Goal: Information Seeking & Learning: Learn about a topic

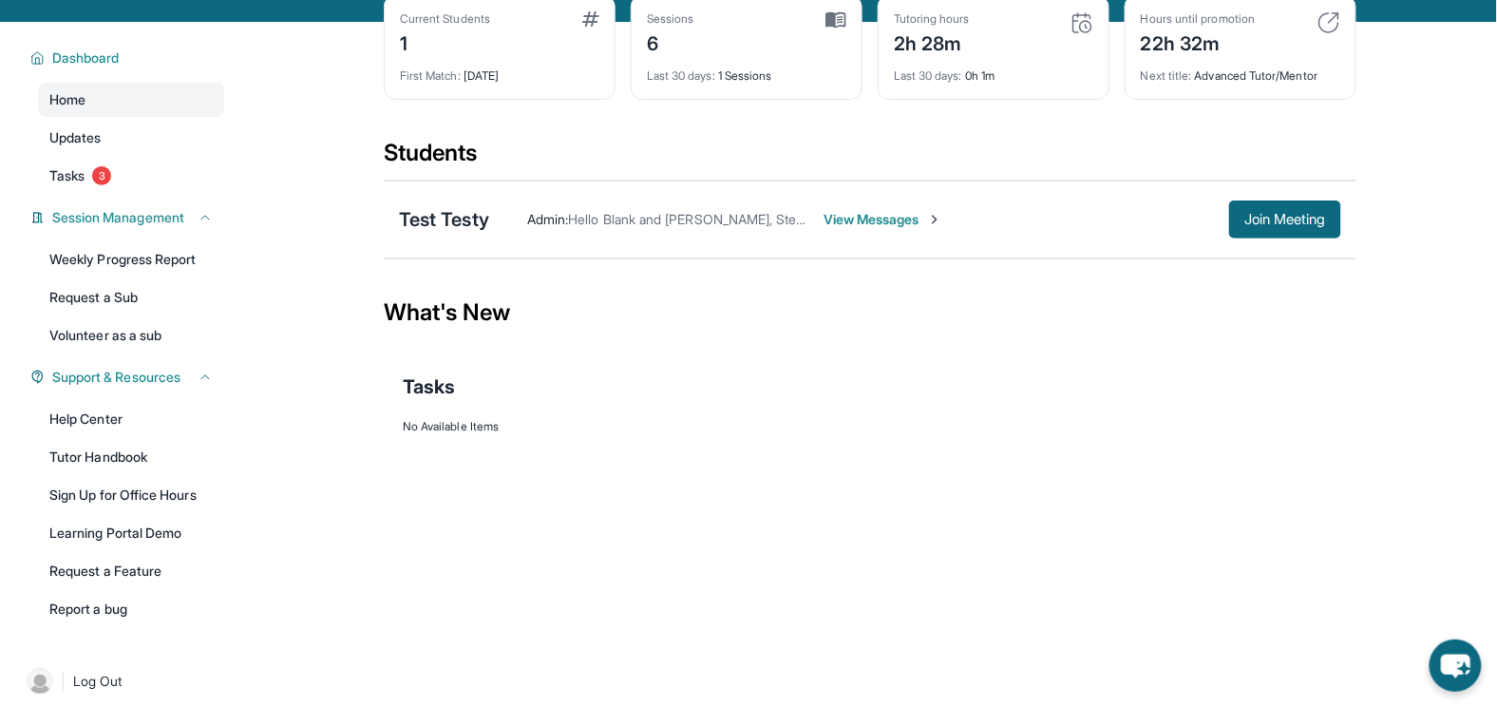
scroll to position [101, 0]
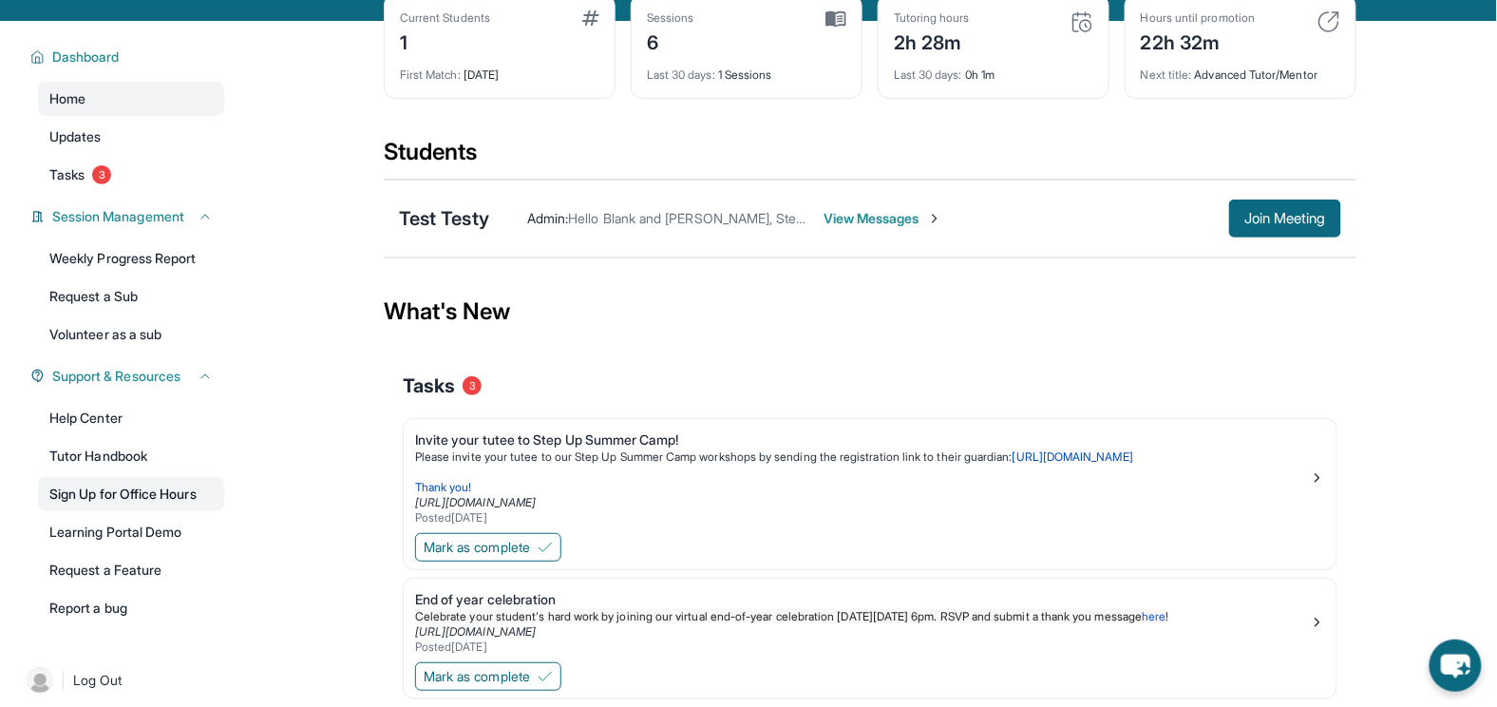
click at [150, 499] on link "Sign Up for Office Hours" at bounding box center [131, 494] width 186 height 34
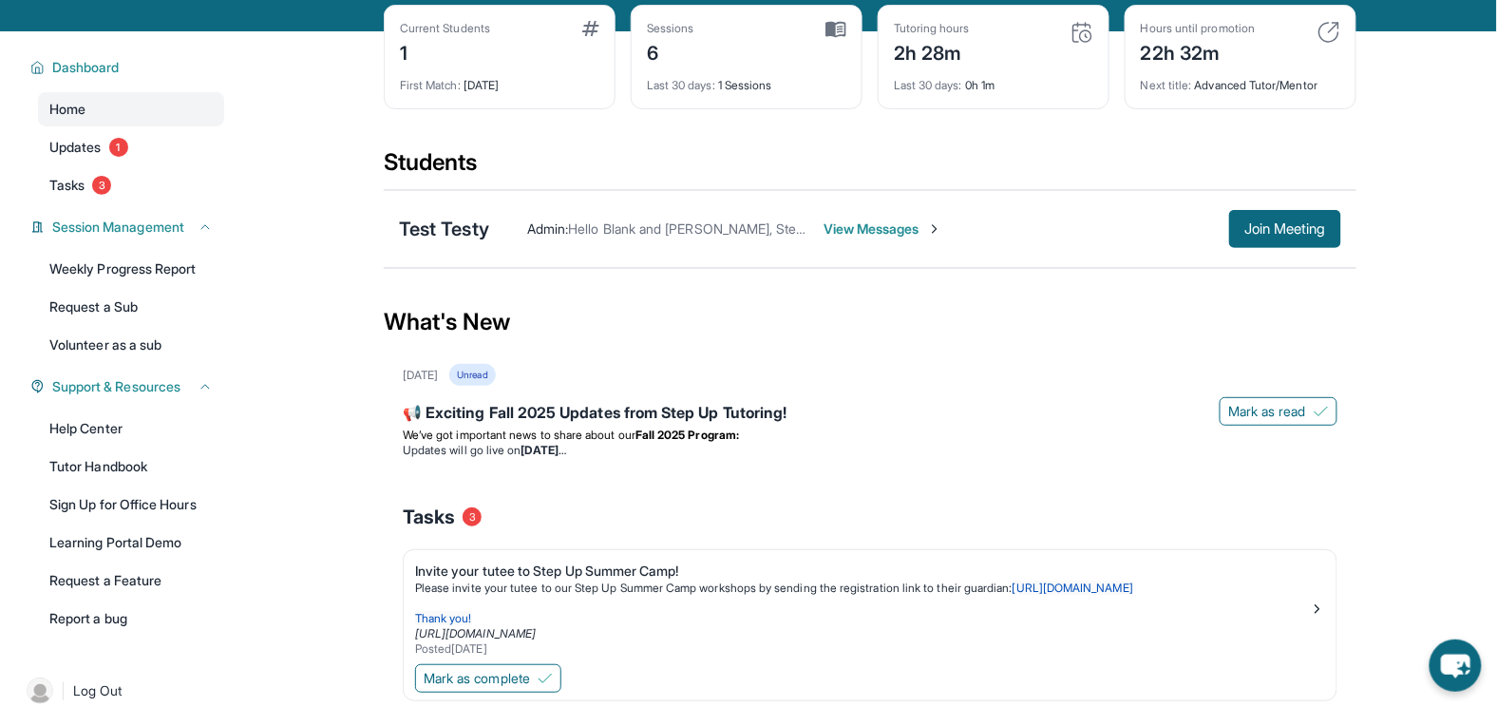
scroll to position [96, 0]
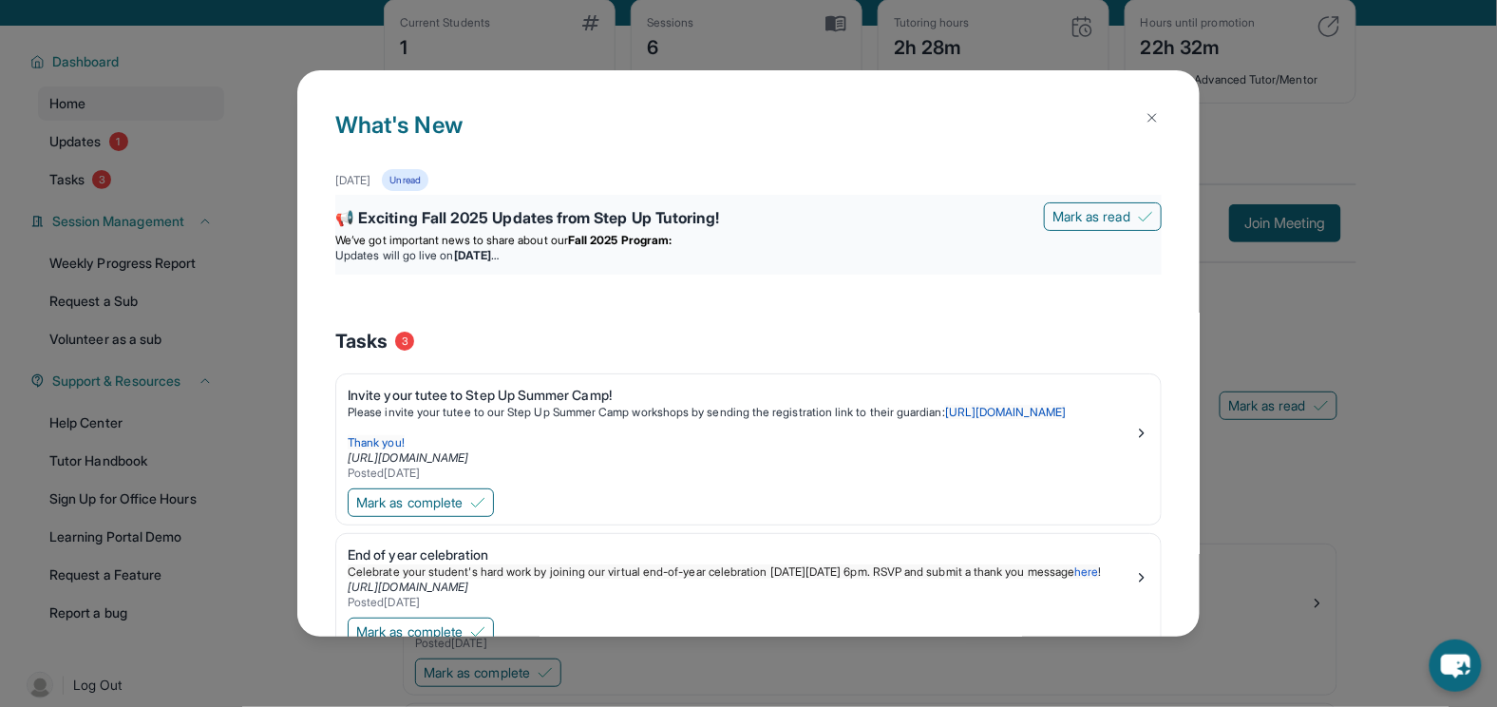
click at [607, 218] on div "📢 Exciting Fall 2025 Updates from Step Up Tutoring!" at bounding box center [748, 219] width 827 height 27
click at [642, 256] on li "Updates will go live [DATE][DATE]" at bounding box center [748, 255] width 827 height 15
click at [658, 224] on div "📢 Exciting Fall 2025 Updates from Step Up Tutoring!" at bounding box center [748, 219] width 827 height 27
click at [620, 224] on div "📢 Exciting Fall 2025 Updates from Step Up Tutoring!" at bounding box center [748, 219] width 827 height 27
click at [697, 235] on p "We’ve got important news to share about our Fall 2025 Program:" at bounding box center [748, 240] width 827 height 15
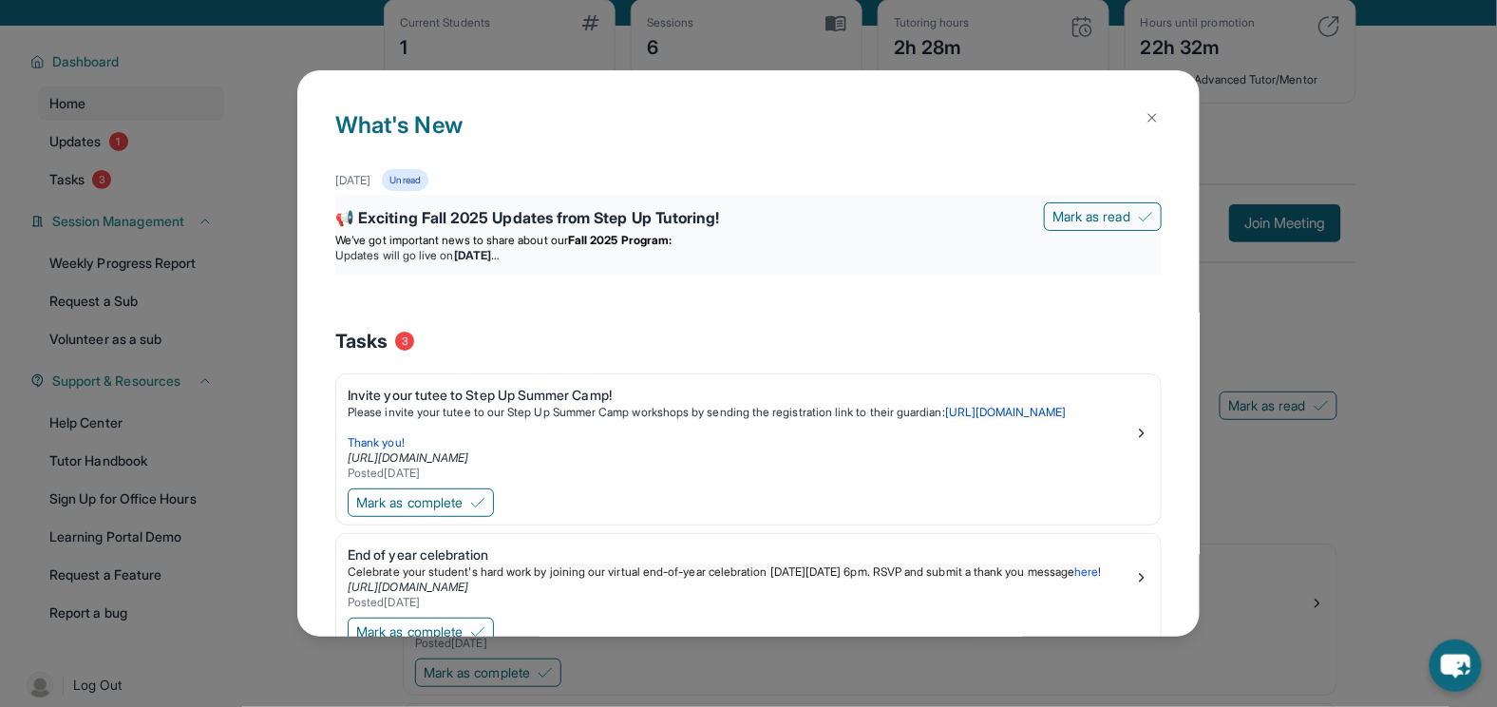
click at [695, 247] on div "We’ve got important news to share about our Fall 2025 Program: Updates will go …" at bounding box center [748, 248] width 827 height 30
drag, startPoint x: 632, startPoint y: 244, endPoint x: 611, endPoint y: 265, distance: 29.6
click at [611, 265] on div "📢 Exciting Fall 2025 Updates from Step Up Tutoring! [PERSON_NAME] as read We’ve…" at bounding box center [748, 235] width 827 height 80
click at [499, 258] on strong "[DATE]" at bounding box center [476, 255] width 45 height 14
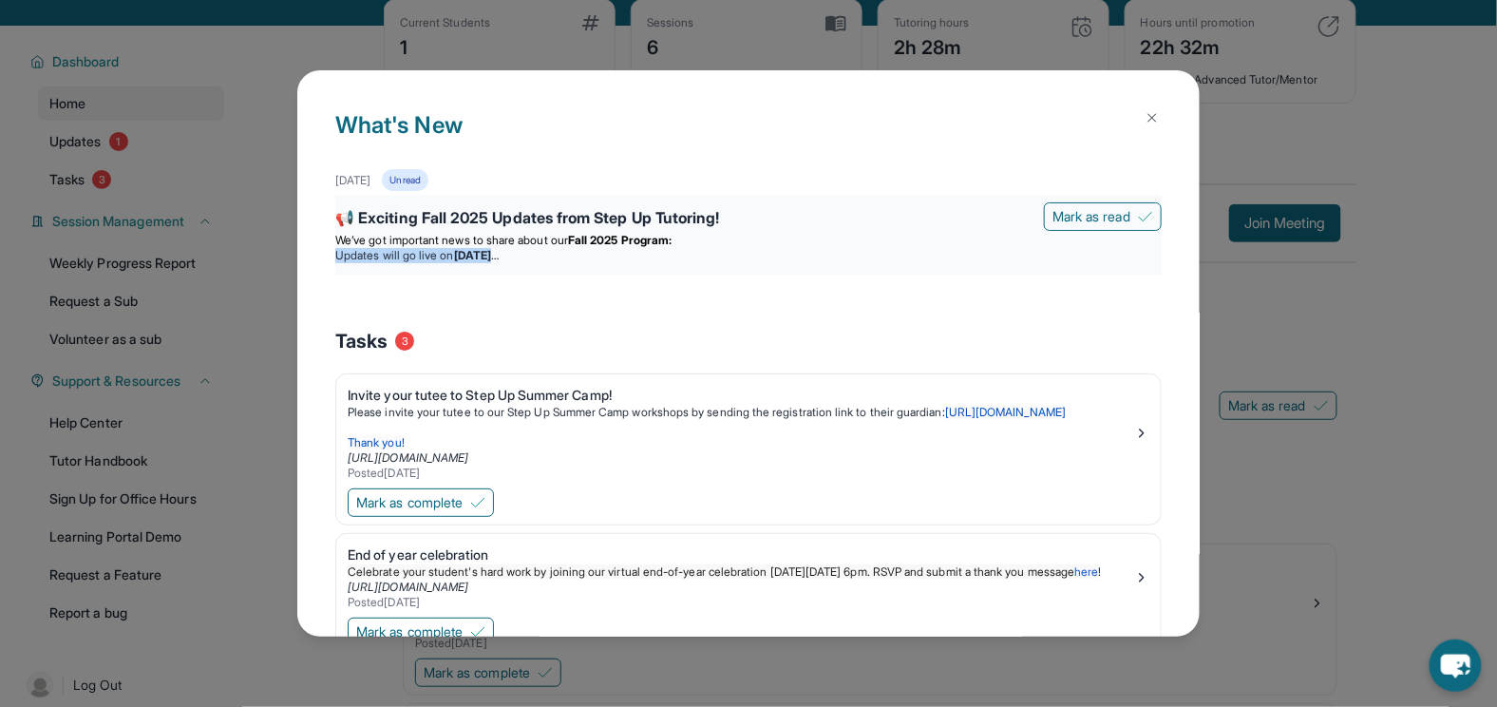
click at [499, 258] on strong "[DATE]" at bounding box center [476, 255] width 45 height 14
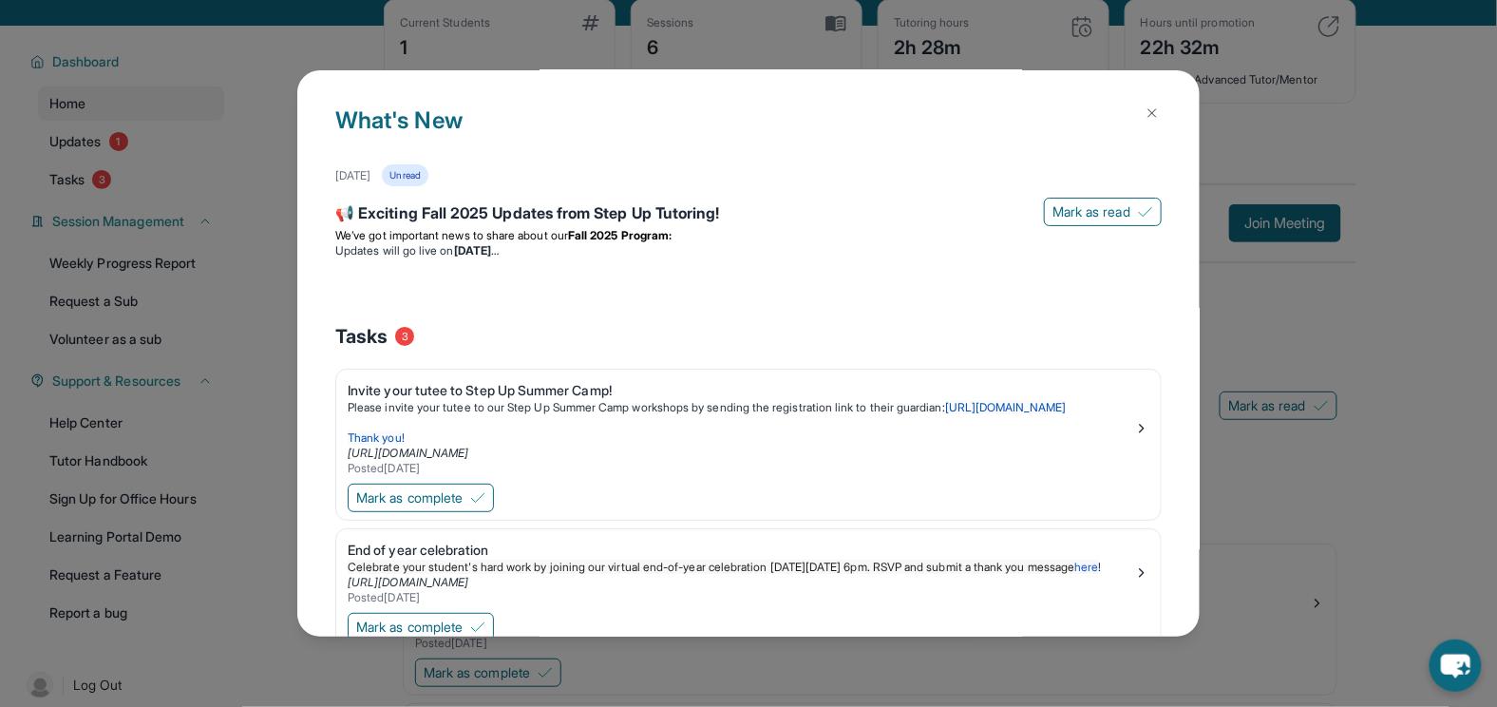
scroll to position [0, 0]
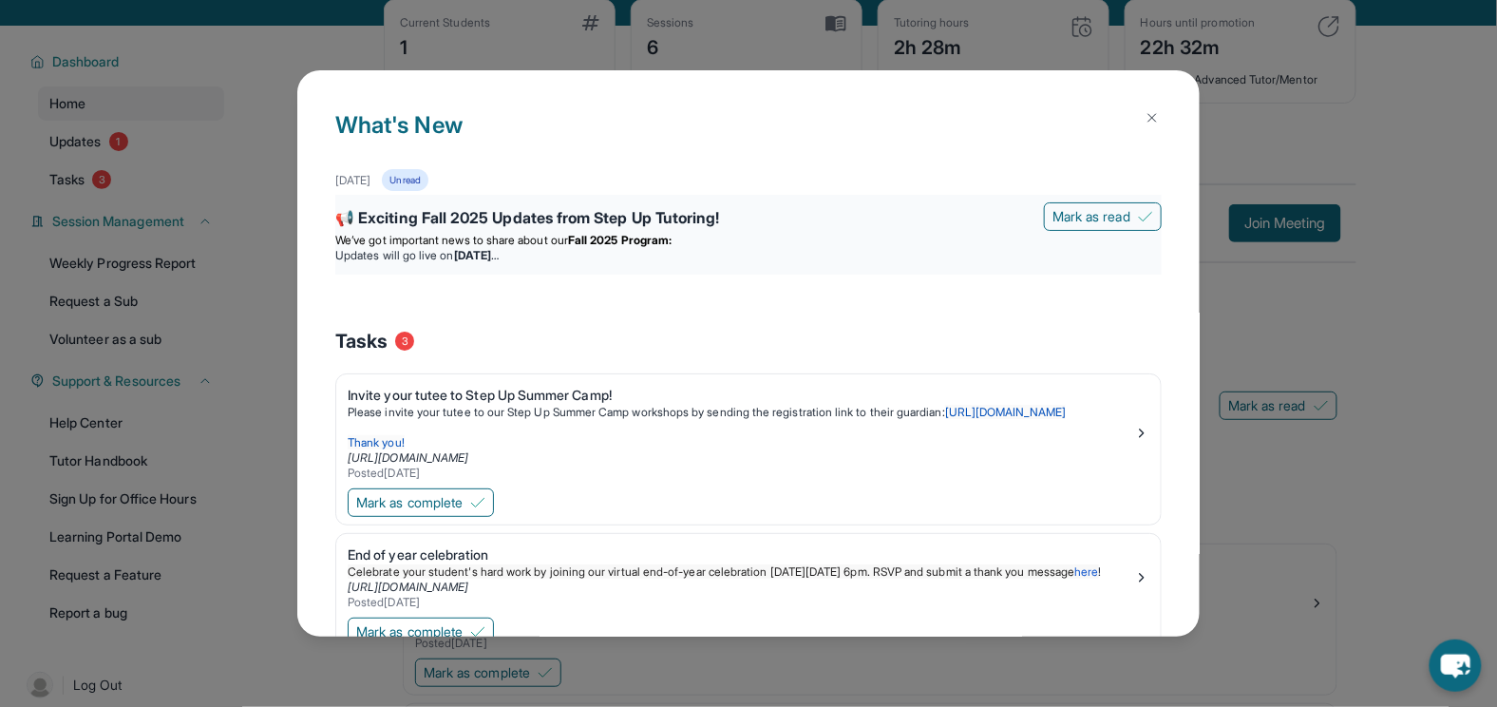
click at [607, 246] on strong "Fall 2025 Program:" at bounding box center [620, 240] width 104 height 14
click at [615, 246] on strong "Fall 2025 Program:" at bounding box center [620, 240] width 104 height 14
click at [631, 257] on li "Updates will go live [DATE][DATE]" at bounding box center [748, 255] width 827 height 15
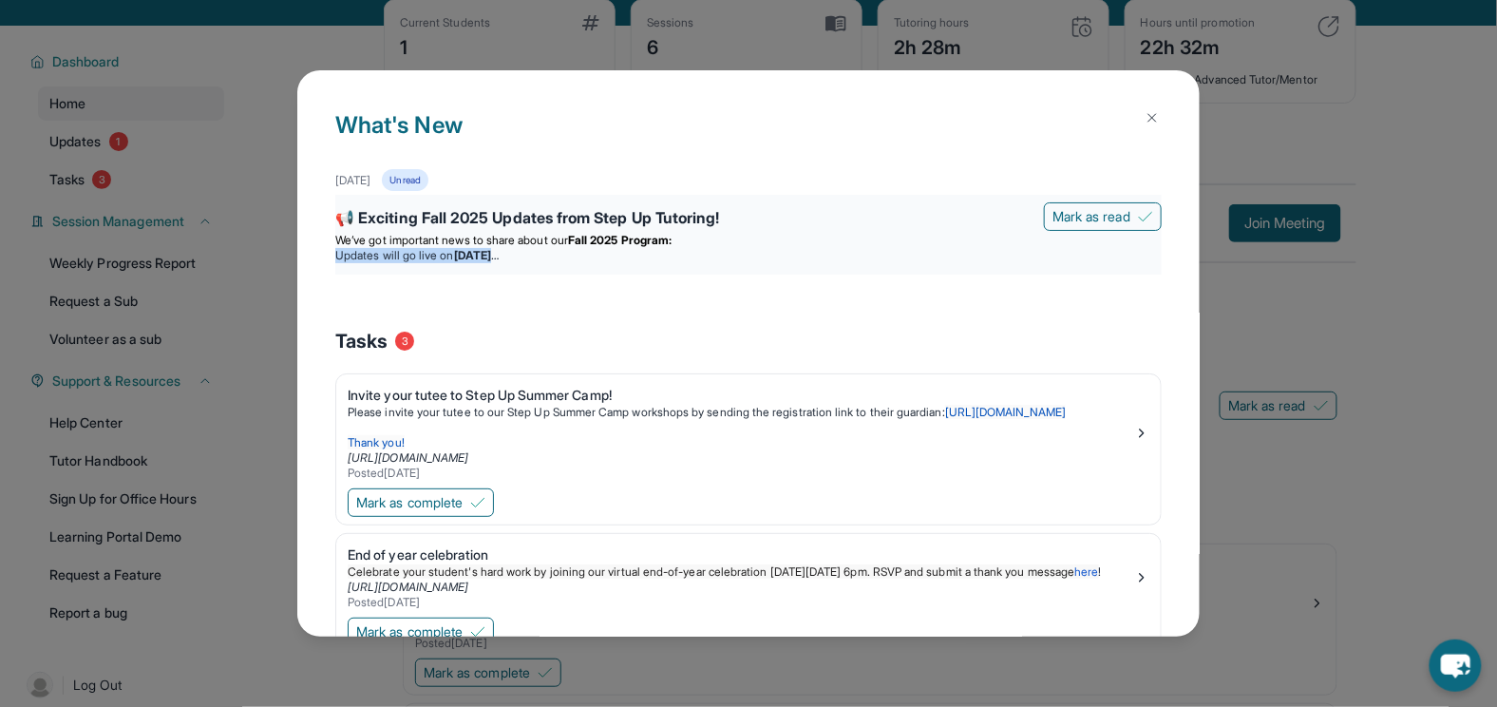
click at [631, 257] on li "Updates will go live [DATE][DATE]" at bounding box center [748, 255] width 827 height 15
click at [606, 279] on div "[DATE] Unread 📢 Exciting Fall 2025 Updates from Step Up Tutoring! [PERSON_NAME]…" at bounding box center [748, 239] width 827 height 140
click at [499, 259] on strong "[DATE]" at bounding box center [476, 255] width 45 height 14
click at [1268, 321] on div "What's New [DATE] Unread 📢 Exciting Fall 2025 Updates from Step Up Tutoring! [P…" at bounding box center [748, 353] width 1497 height 707
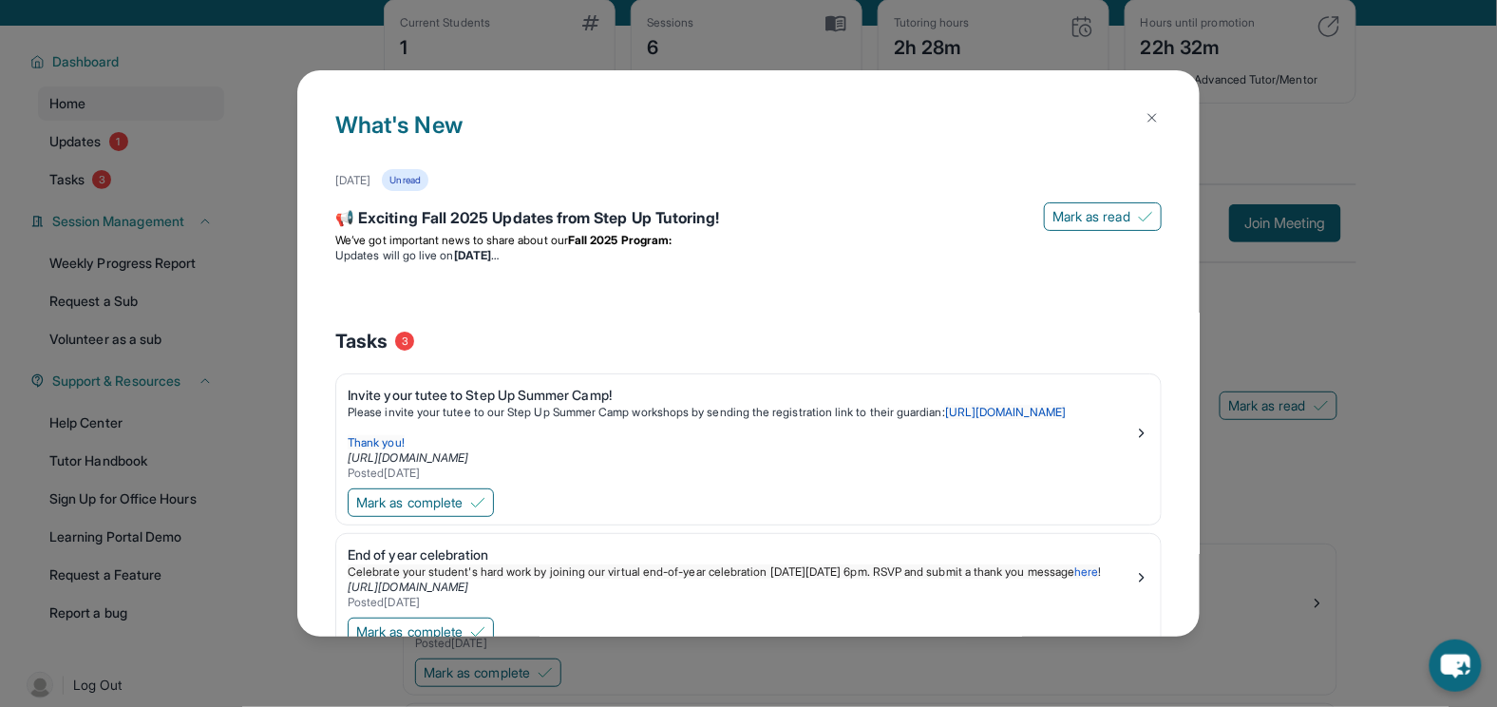
click at [1154, 124] on img at bounding box center [1152, 117] width 15 height 15
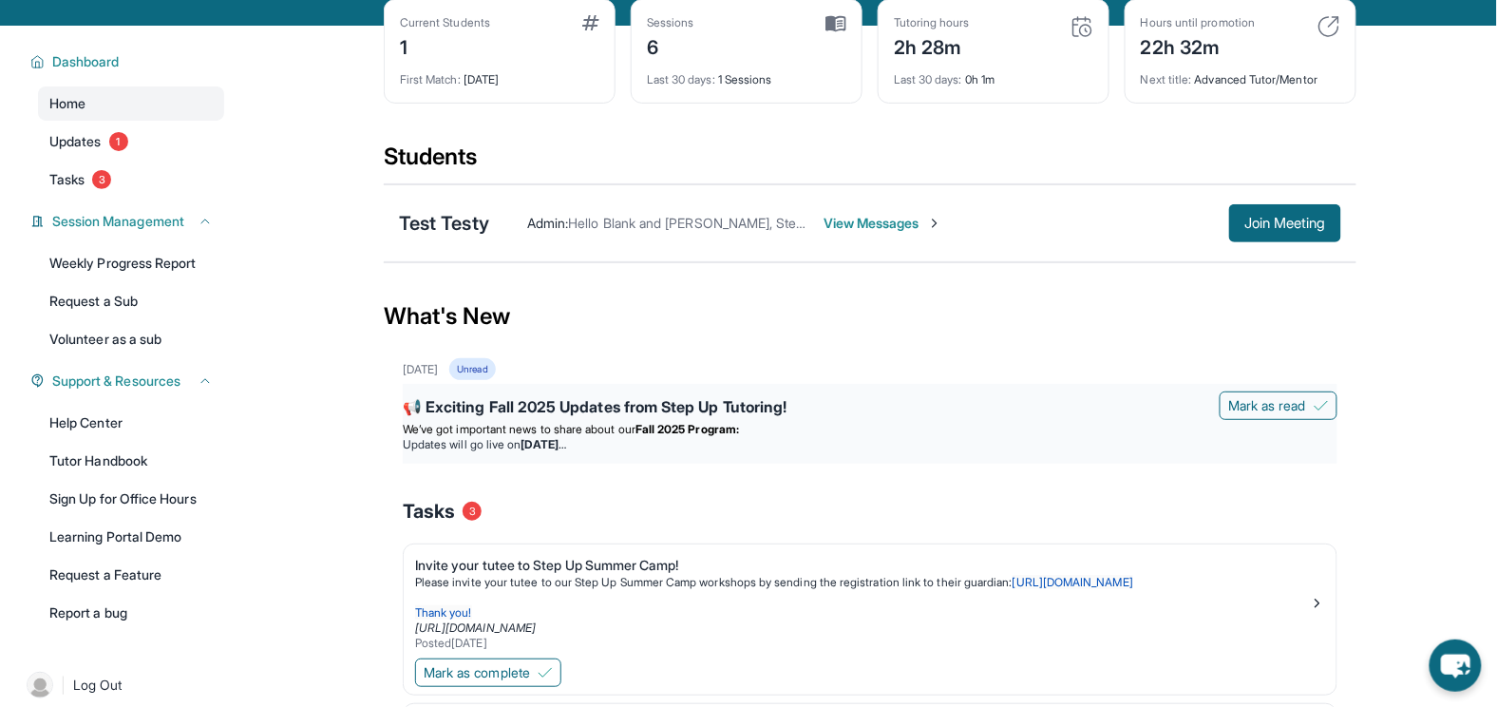
click at [635, 431] on span "We’ve got important news to share about our" at bounding box center [519, 429] width 233 height 14
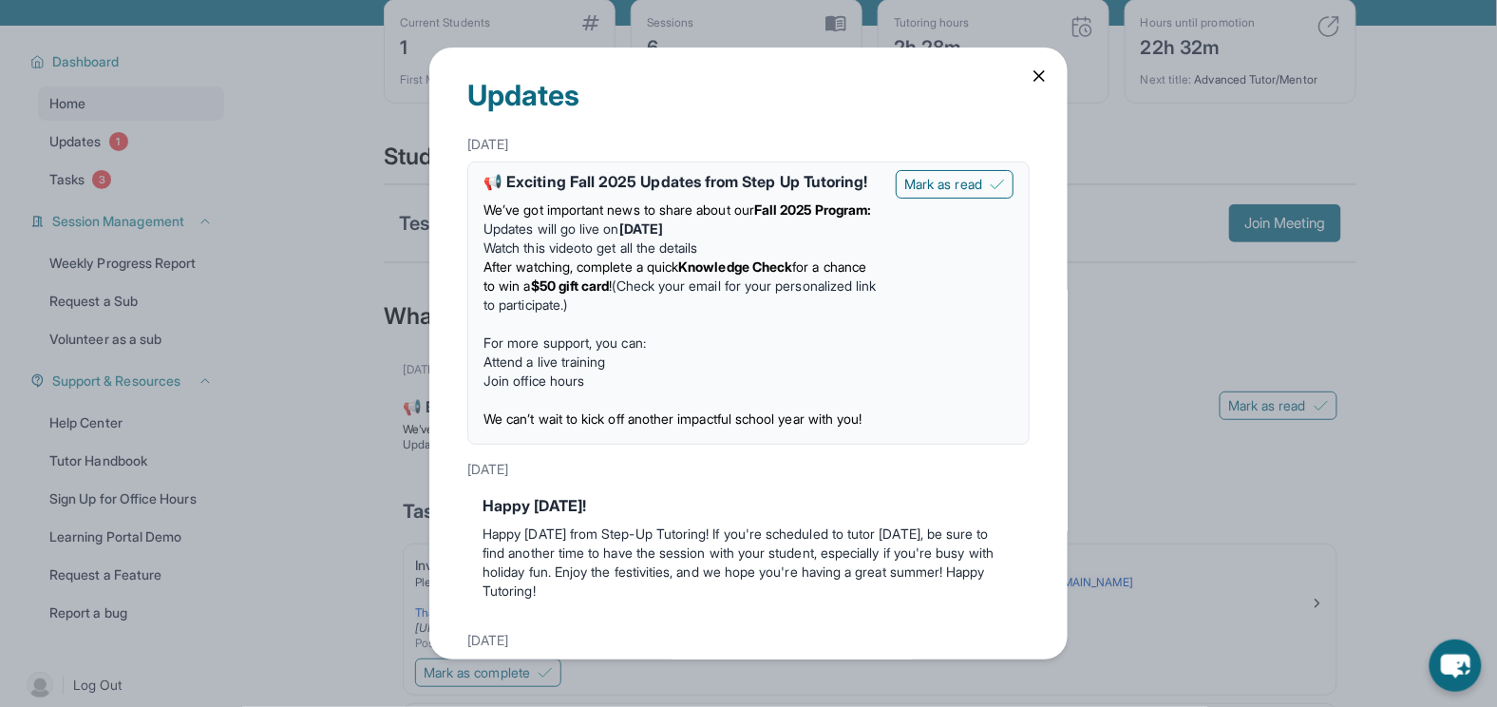
click at [1175, 319] on div "Updates [DATE] 📢 Exciting Fall 2025 Updates from Step Up Tutoring! We’ve got im…" at bounding box center [748, 353] width 1497 height 707
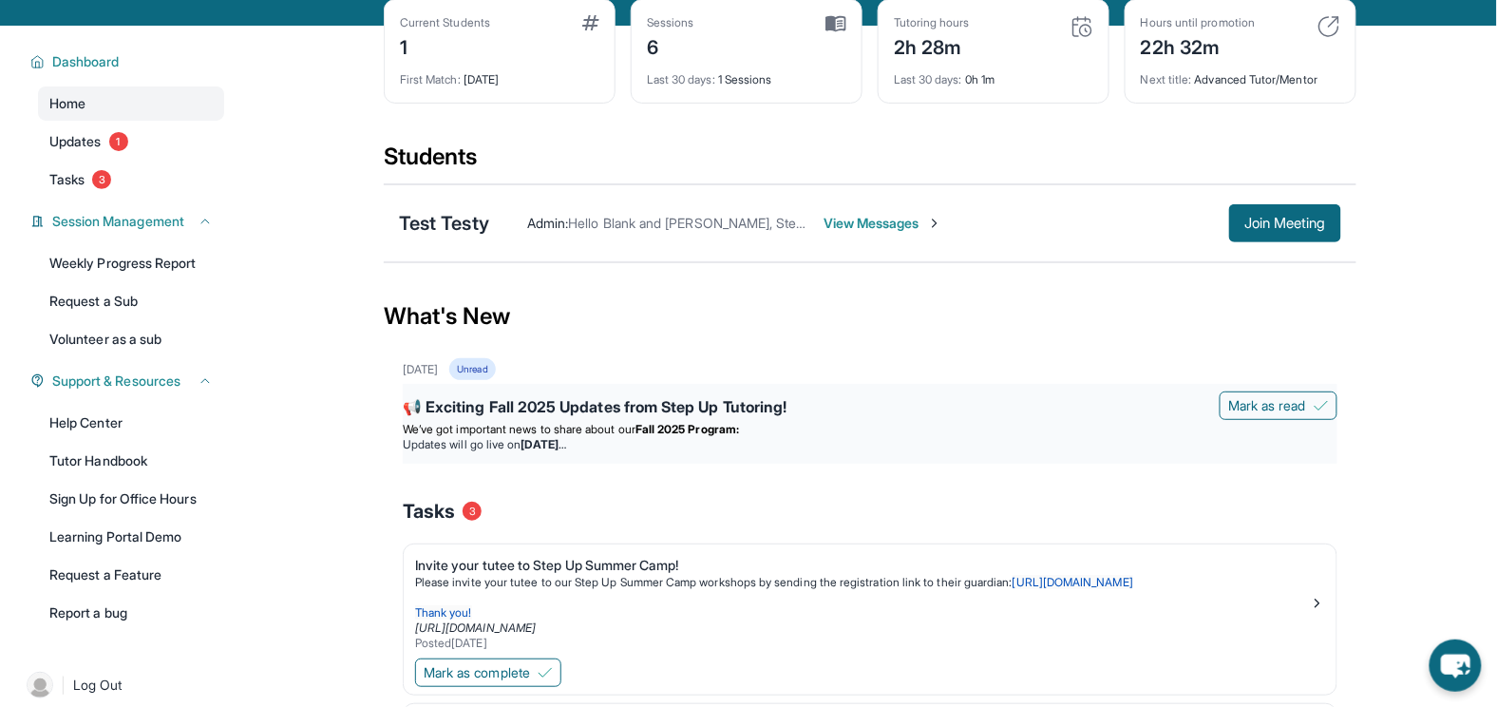
click at [704, 432] on p "We’ve got important news to share about our Fall 2025 Program:" at bounding box center [870, 429] width 935 height 15
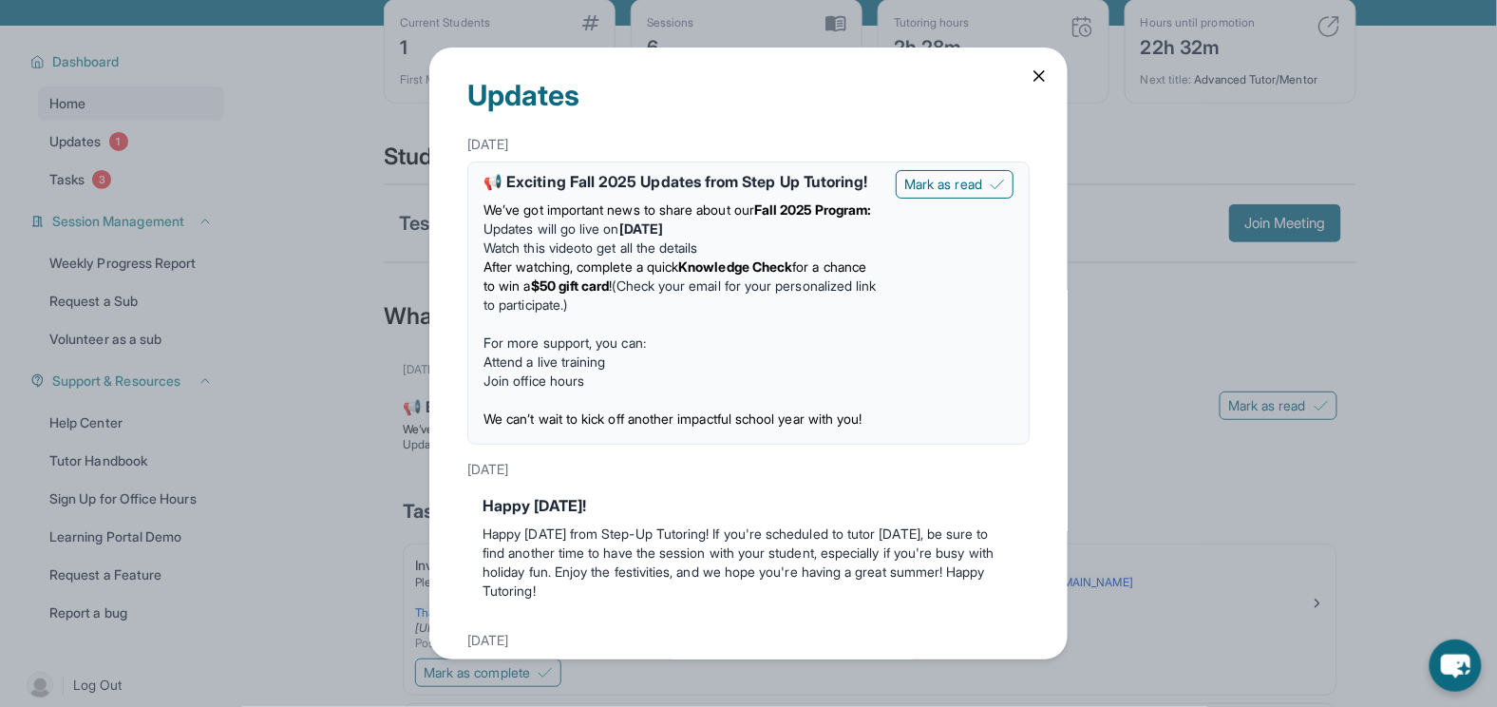
click at [1105, 323] on div "Updates [DATE] 📢 Exciting Fall 2025 Updates from Step Up Tutoring! We’ve got im…" at bounding box center [748, 353] width 1497 height 707
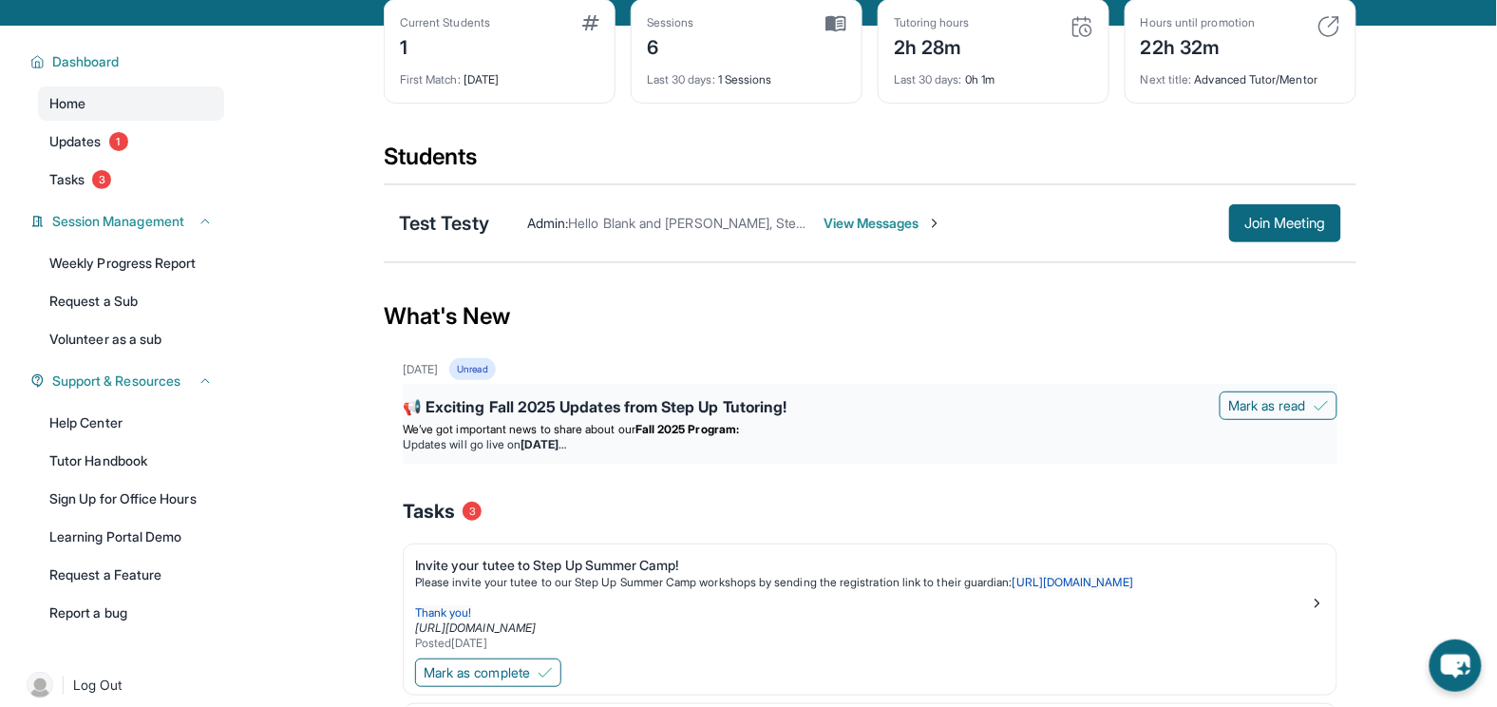
click at [566, 441] on strong "[DATE]" at bounding box center [544, 444] width 45 height 14
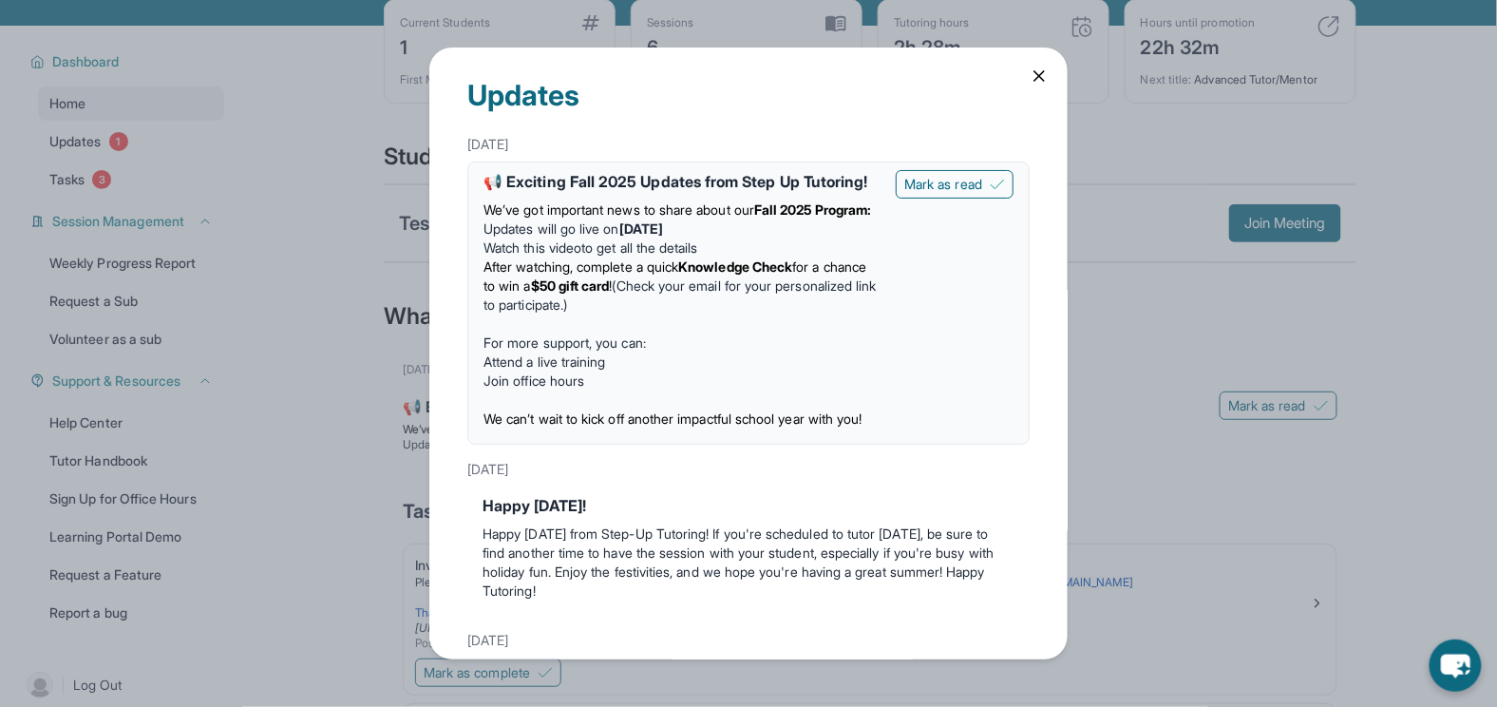
click at [1035, 73] on icon at bounding box center [1039, 76] width 19 height 19
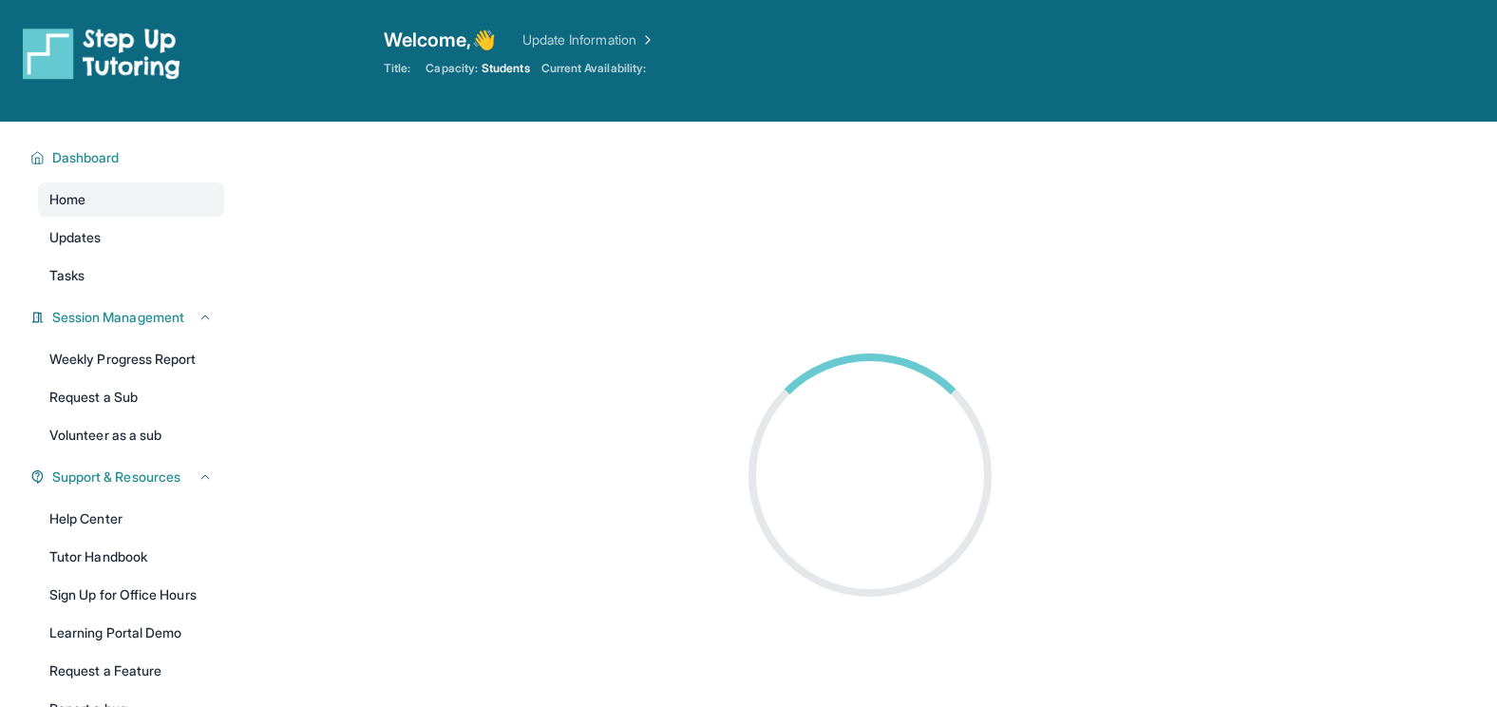
scroll to position [96, 0]
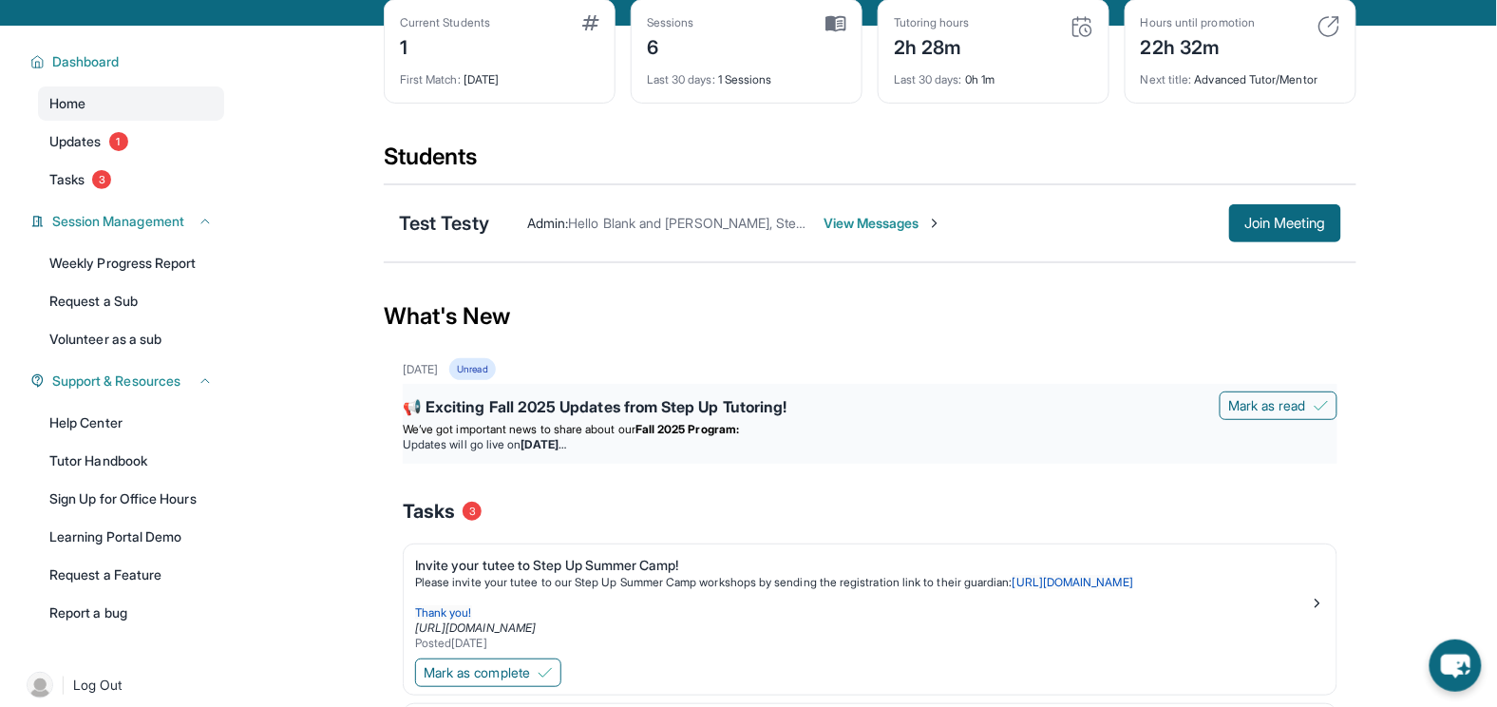
click at [566, 437] on strong "[DATE]" at bounding box center [544, 444] width 45 height 14
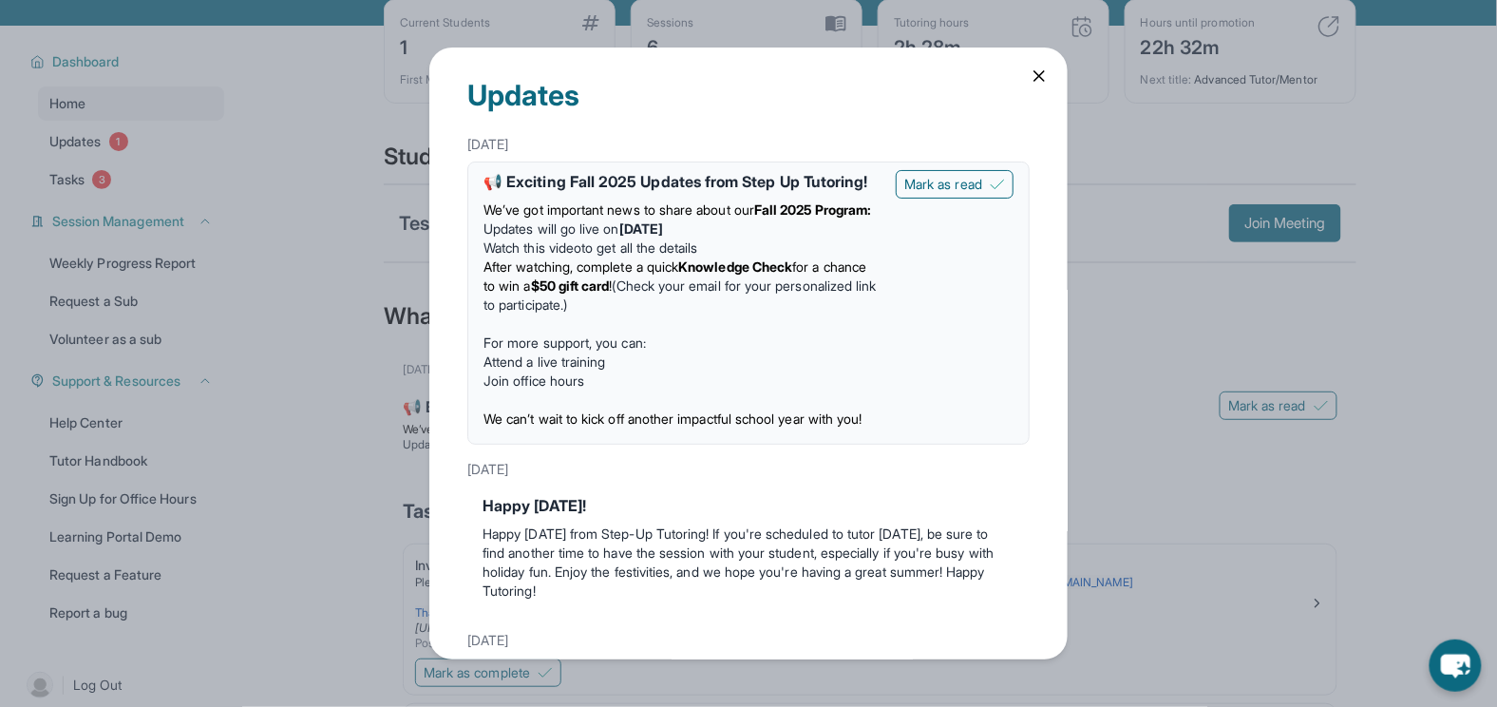
click at [610, 294] on strong "$50 gift card" at bounding box center [570, 285] width 79 height 16
click at [761, 257] on li "Watch this video to get all the details" at bounding box center [682, 247] width 397 height 19
click at [736, 275] on strong "Knowledge Check" at bounding box center [735, 266] width 114 height 16
click at [738, 275] on strong "Knowledge Check" at bounding box center [735, 266] width 114 height 16
click at [645, 353] on p "For more support, you can:" at bounding box center [682, 343] width 397 height 19
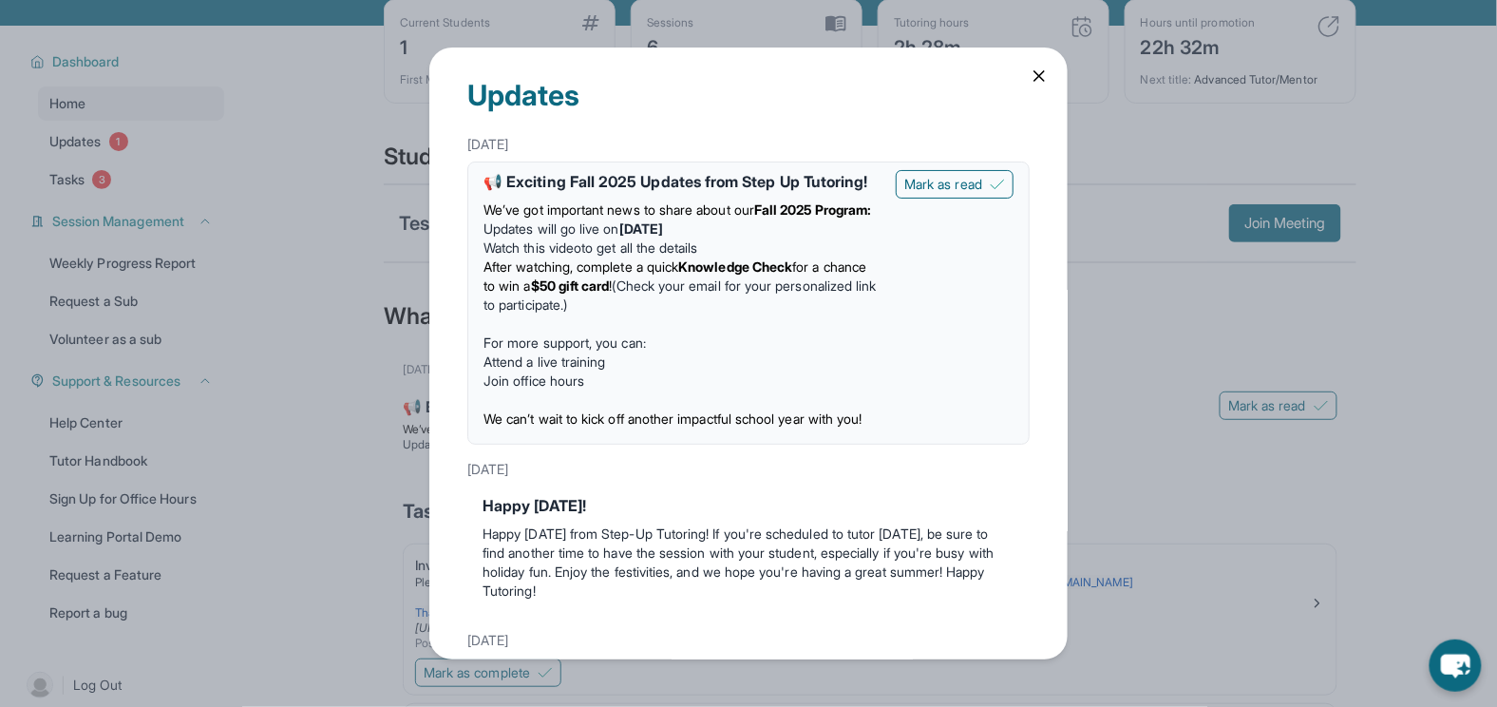
click at [606, 370] on link "Attend a live training" at bounding box center [545, 361] width 123 height 16
click at [1041, 75] on icon at bounding box center [1040, 76] width 10 height 10
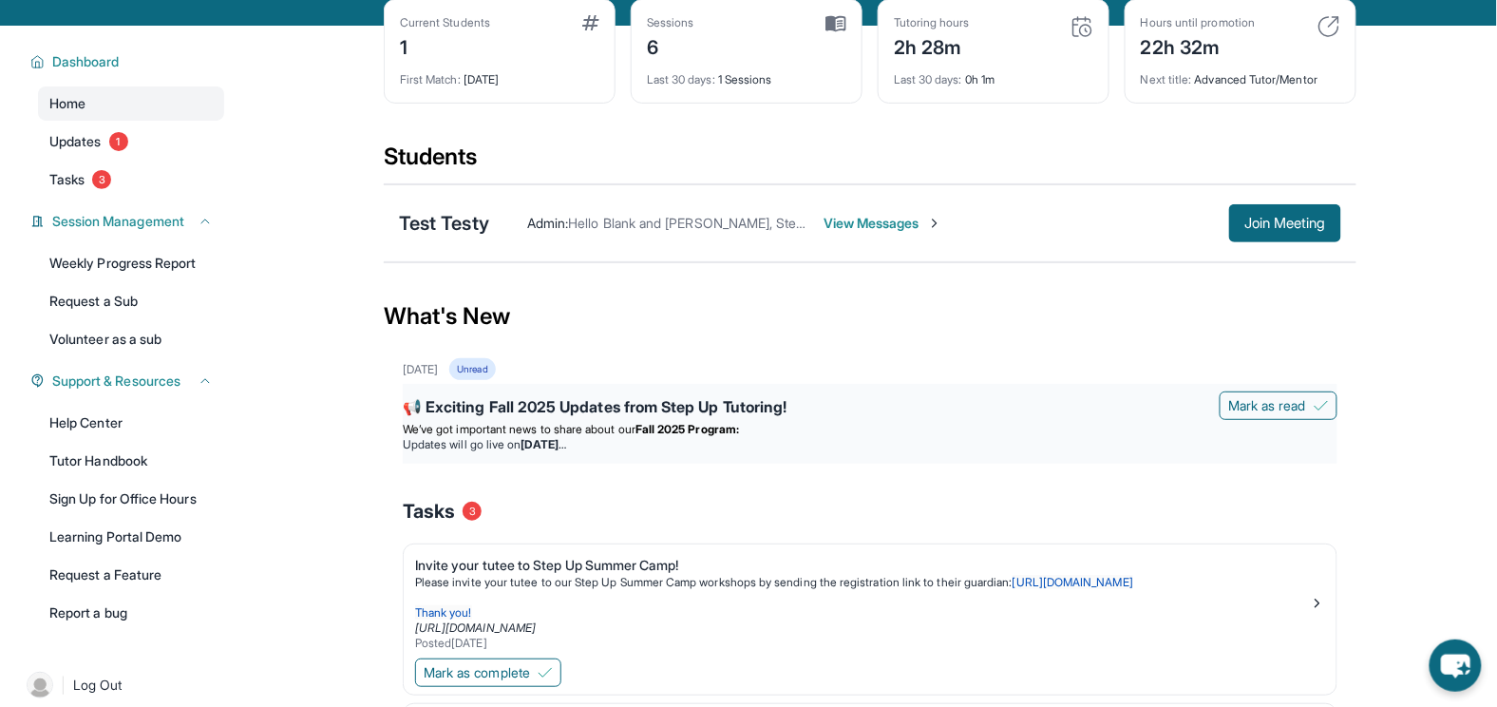
click at [566, 441] on strong "[DATE]" at bounding box center [544, 444] width 45 height 14
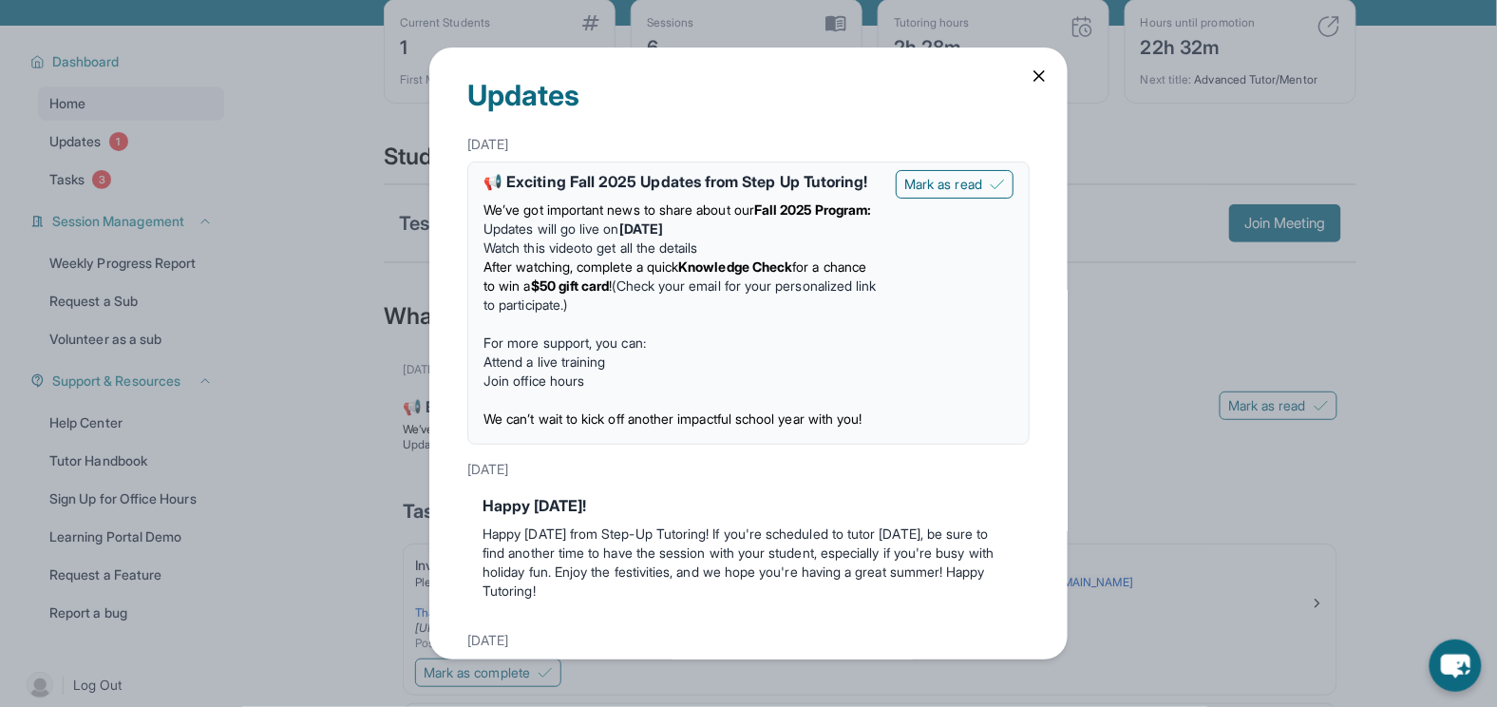
click at [1116, 311] on div "Updates [DATE] 📢 Exciting Fall 2025 Updates from Step Up Tutoring! We’ve got im…" at bounding box center [748, 353] width 1497 height 707
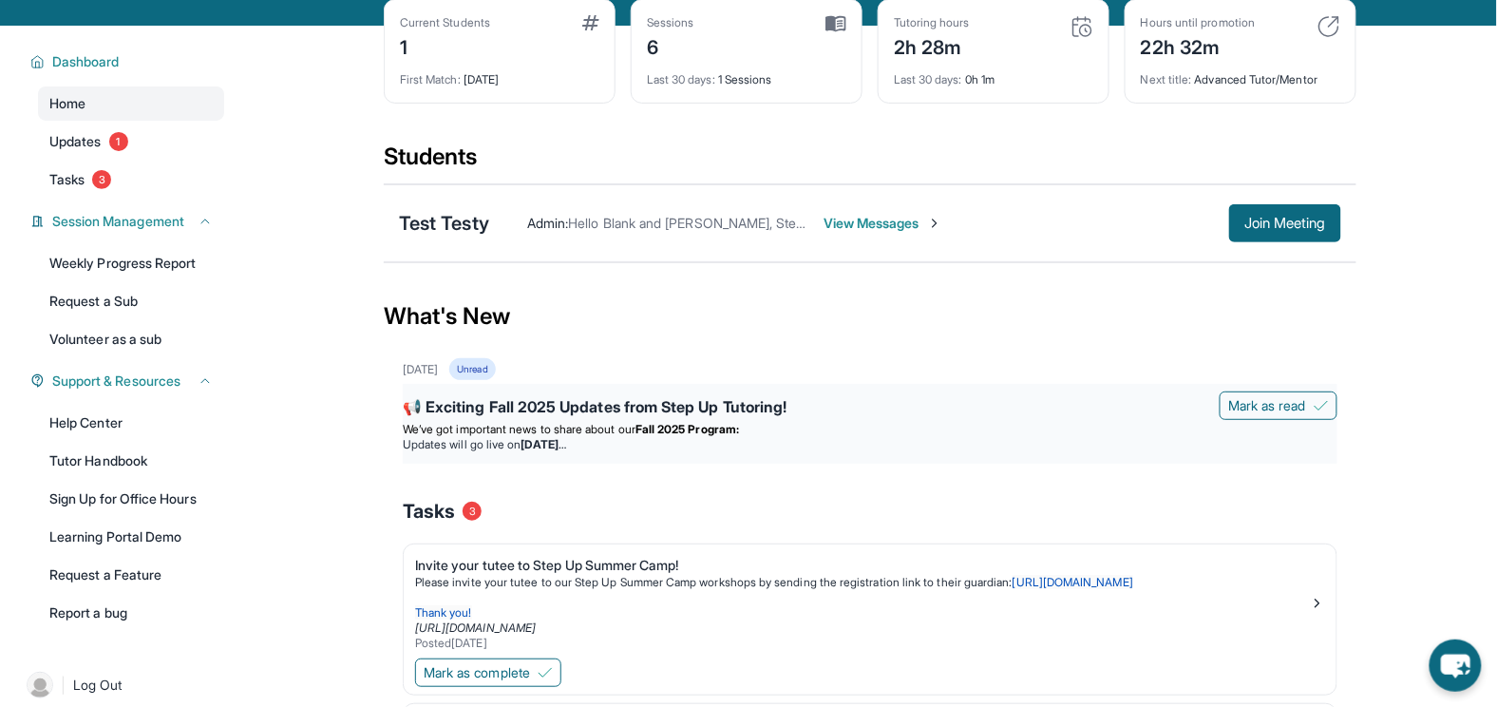
click at [660, 426] on strong "Fall 2025 Program:" at bounding box center [688, 429] width 104 height 14
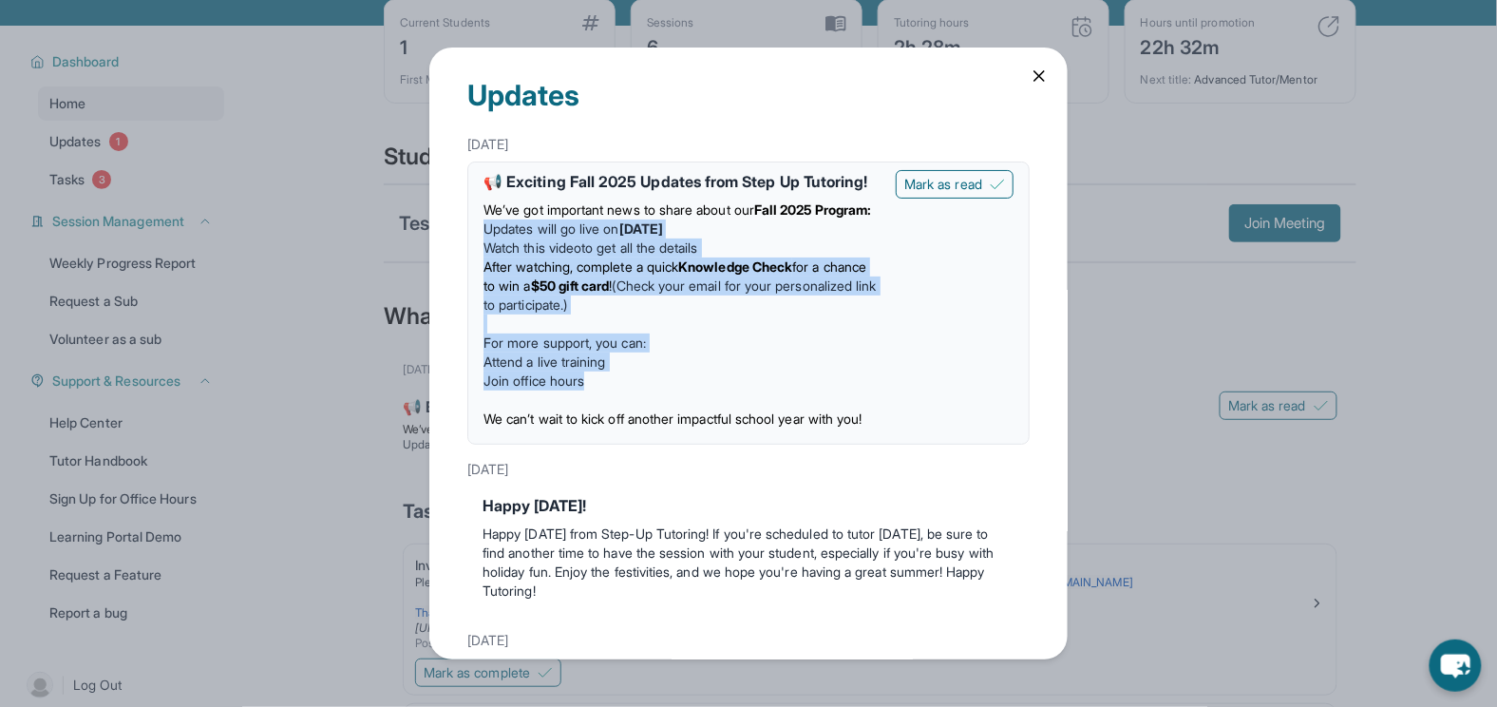
drag, startPoint x: 624, startPoint y: 399, endPoint x: 477, endPoint y: 239, distance: 217.2
click at [477, 239] on div "📢 Exciting Fall 2025 Updates from Step Up Tutoring! We’ve got important news to…" at bounding box center [748, 303] width 562 height 283
copy div "Updates will go live on Wednesday, September 3 Watch this video to get all the …"
